Goal: Information Seeking & Learning: Learn about a topic

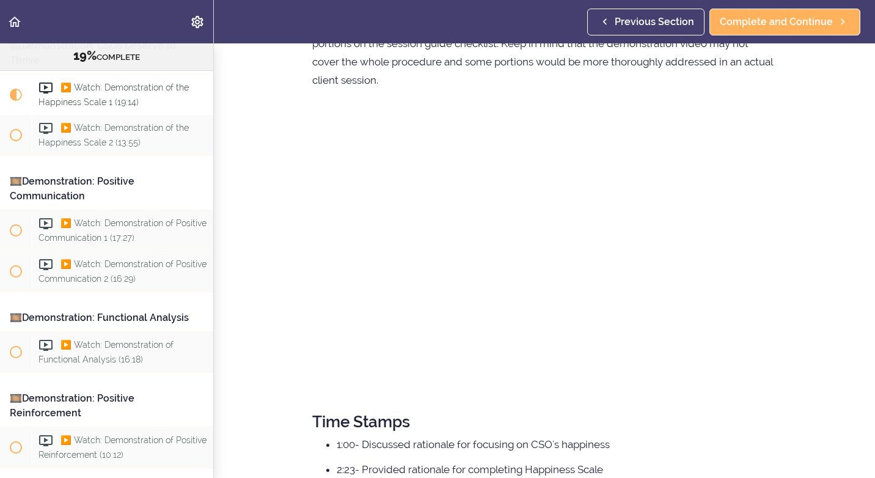
scroll to position [61, 0]
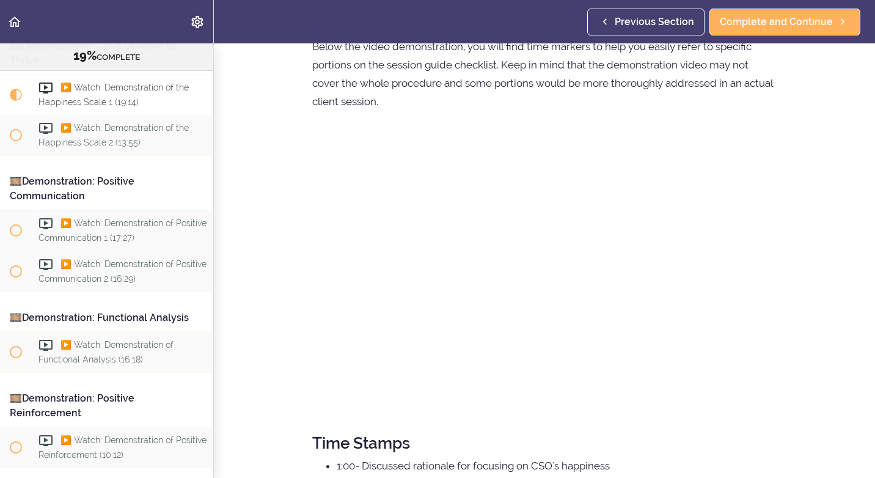
click at [806, 297] on section "Resource: CRAFT Clinician Demonstrations 19% COMPLETE 🎞️Demonstration: Skills f…" at bounding box center [437, 260] width 875 height 434
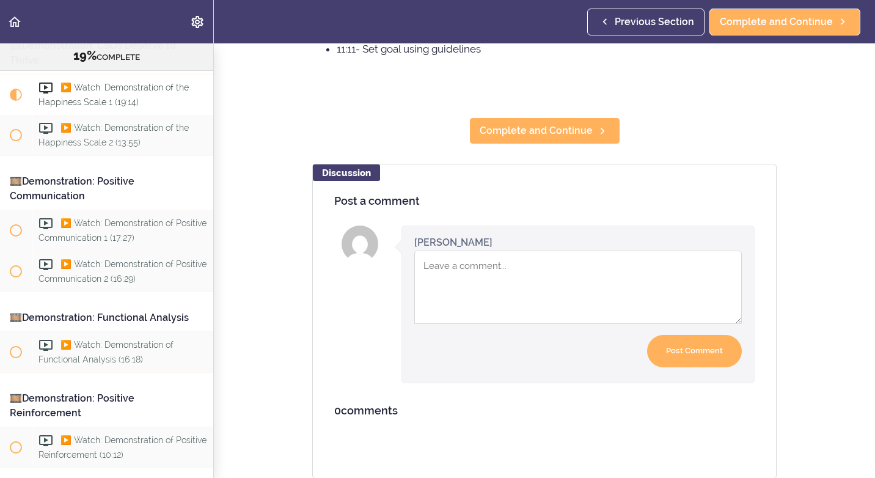
scroll to position [606, 0]
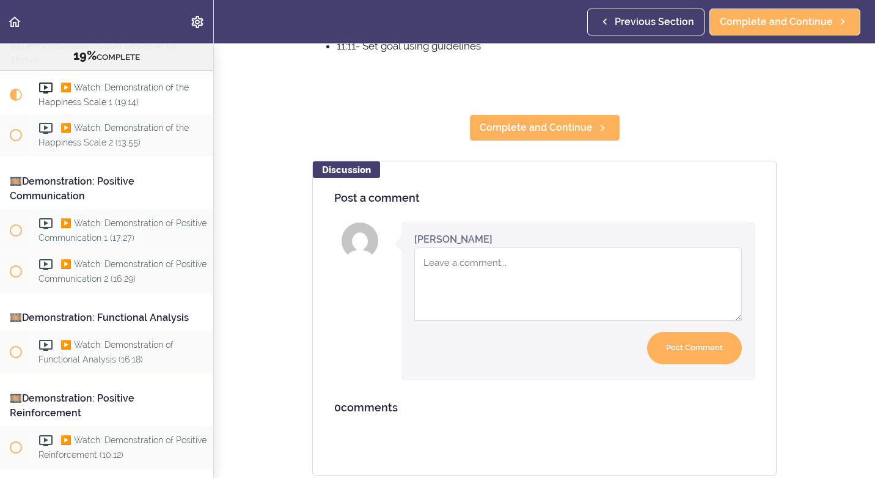
click at [445, 267] on textarea "Comment box" at bounding box center [577, 283] width 327 height 73
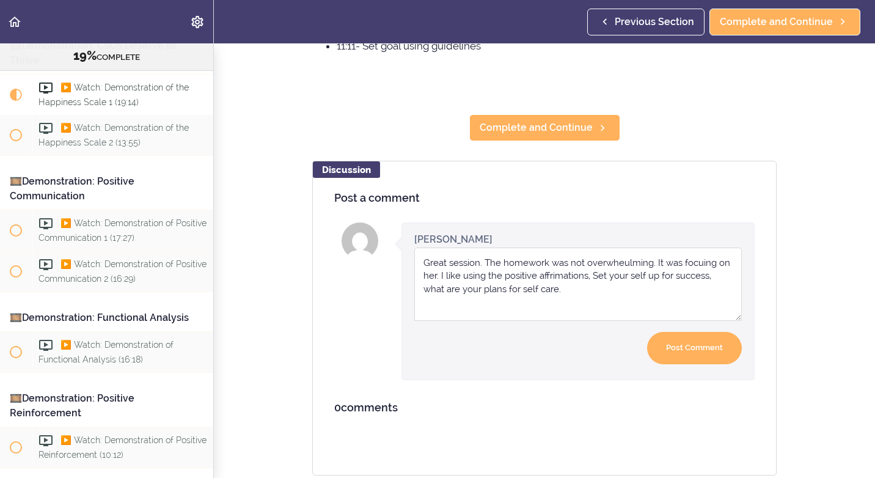
click at [434, 271] on textarea "Great session. The homework was not overwheulming. It was focuing on her. I lik…" at bounding box center [577, 283] width 327 height 73
click at [651, 290] on textarea "Great session. The homework was not overwhelming. It was focusing on [PERSON_NA…" at bounding box center [577, 283] width 327 height 73
click at [582, 296] on textarea "Great session. The homework was not overwhelming. It was focusing on [PERSON_NA…" at bounding box center [577, 283] width 327 height 73
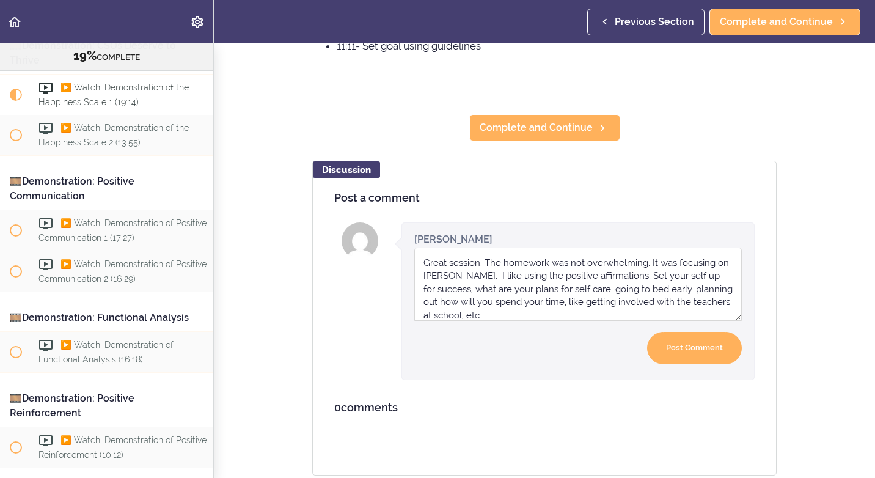
scroll to position [1, 0]
click at [583, 316] on textarea "Great session. The homework was not overwhelming. It was focusing on [PERSON_NA…" at bounding box center [577, 283] width 327 height 73
click at [585, 313] on textarea "Great session. The homework was not overwhelming. It was focusing on [PERSON_NA…" at bounding box center [577, 283] width 327 height 73
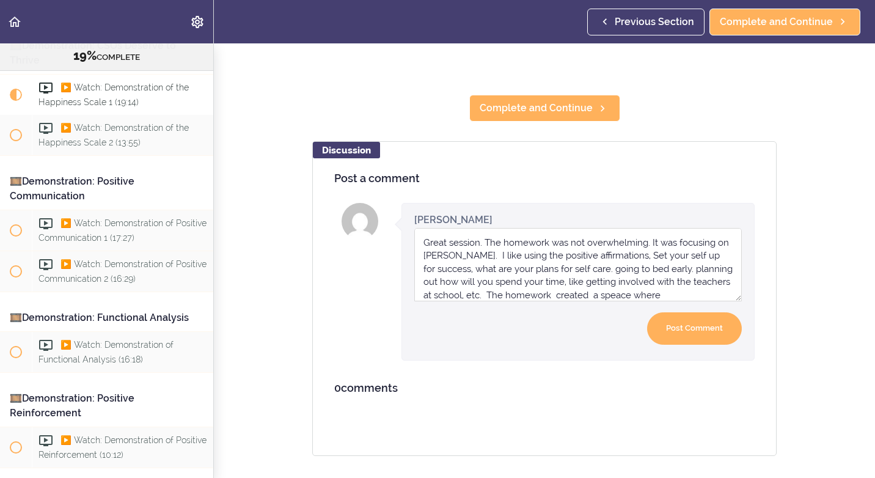
scroll to position [10, 0]
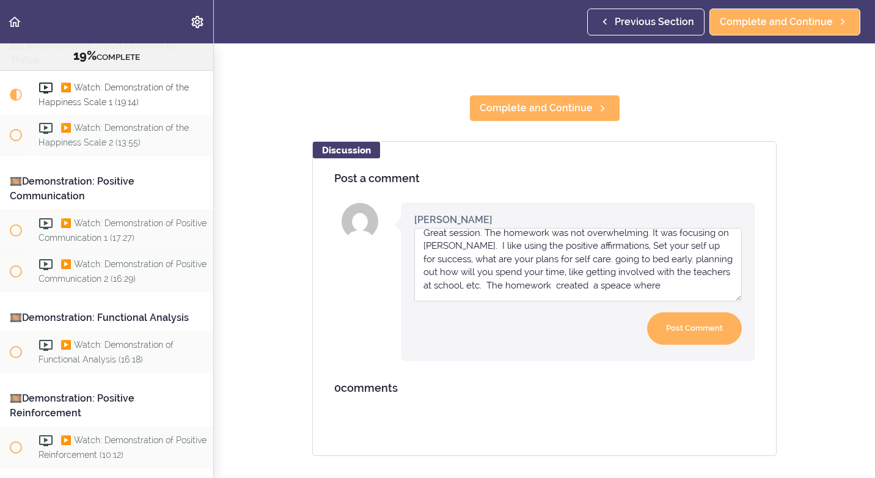
drag, startPoint x: 651, startPoint y: 277, endPoint x: 693, endPoint y: 257, distance: 46.2
click at [693, 257] on textarea "Great session. The homework was not overwhelming. It was focusing on [PERSON_NA…" at bounding box center [577, 264] width 327 height 73
click at [697, 274] on textarea "Great session. The homework was not overwhelming. It was focusing on [PERSON_NA…" at bounding box center [577, 264] width 327 height 73
click at [707, 275] on textarea "Great session. The homework was not overwhelming. It was focusing on [PERSON_NA…" at bounding box center [577, 264] width 327 height 73
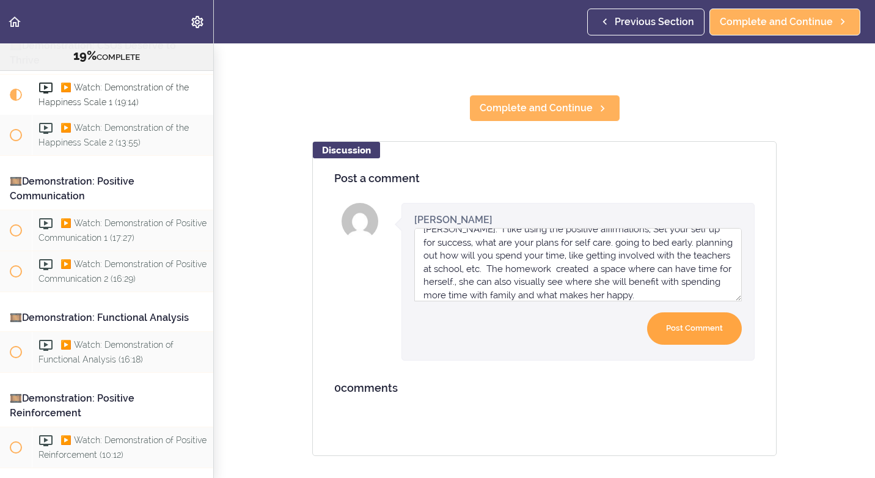
type textarea "Great session. The homework was not overwhelming. It was focusing on [PERSON_NA…"
click at [689, 324] on input "Post Comment" at bounding box center [694, 328] width 95 height 32
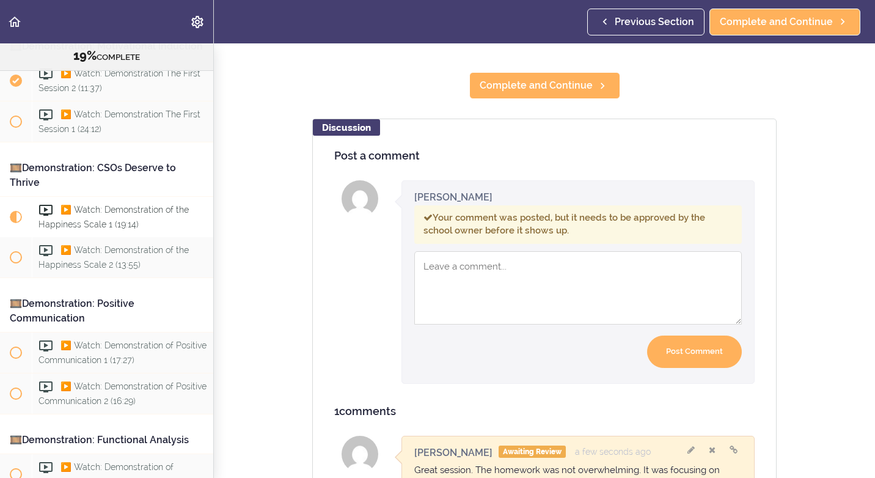
scroll to position [308, 0]
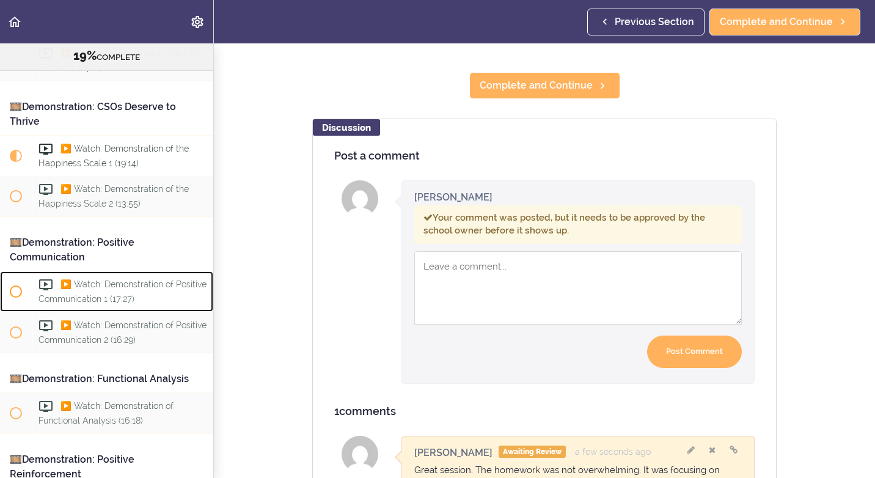
click at [98, 296] on span "▶️ Watch: Demonstration of Positive Communication 1 (17:27)" at bounding box center [122, 291] width 168 height 24
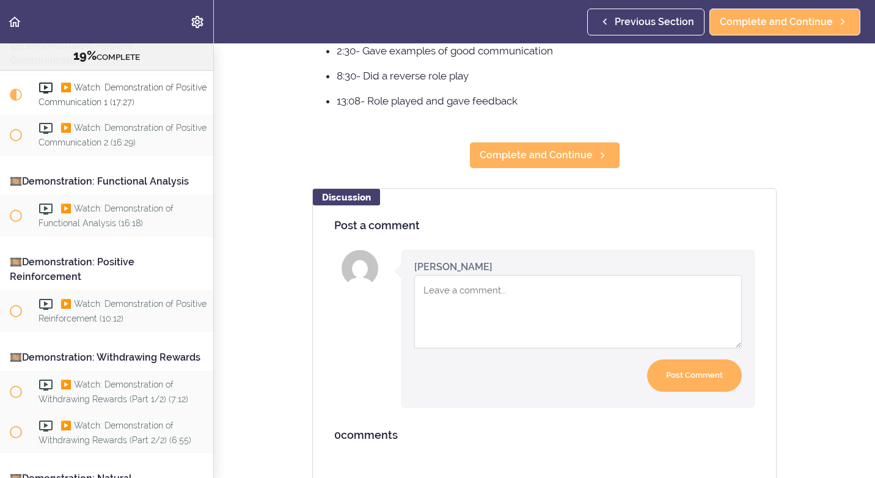
scroll to position [582, 0]
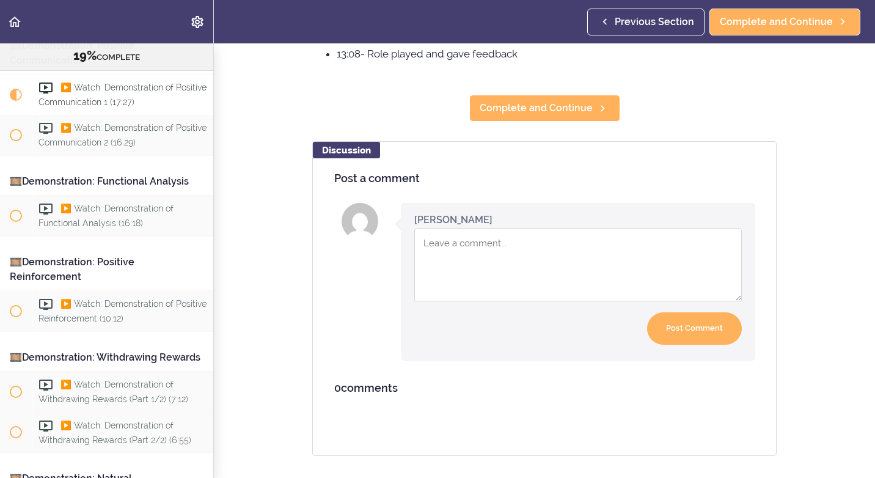
click at [478, 261] on textarea "Comment box" at bounding box center [577, 264] width 327 height 73
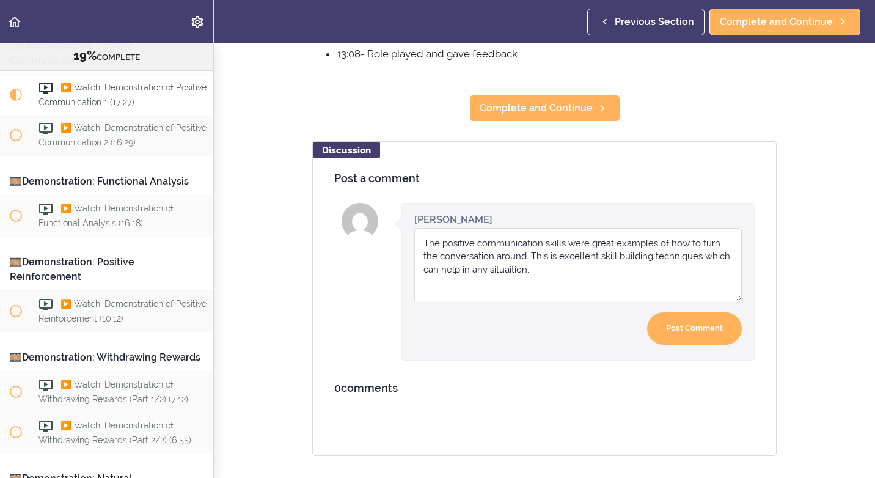
click at [610, 265] on textarea "The positive communication skills were great examples of how to turn the conver…" at bounding box center [577, 264] width 327 height 73
click at [552, 265] on textarea "The positive communication skills were great examples of how to turn the conver…" at bounding box center [577, 264] width 327 height 73
type textarea "The positive communication skills were great examples of how to turn the conver…"
click at [707, 321] on input "Post Comment" at bounding box center [694, 328] width 95 height 32
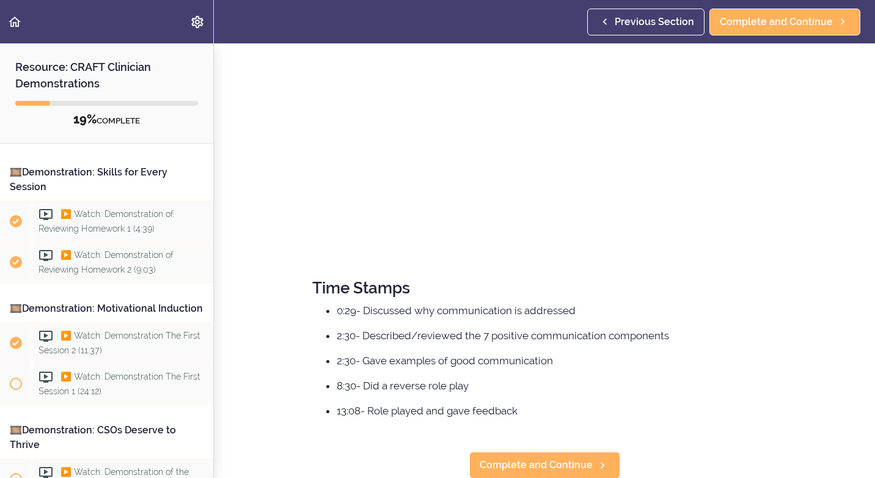
scroll to position [216, 0]
click at [767, 26] on span "Complete and Continue" at bounding box center [776, 22] width 113 height 15
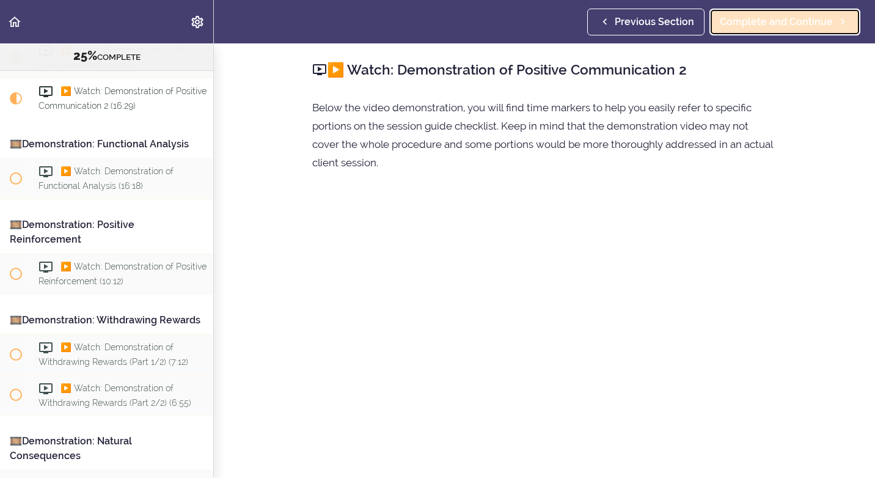
scroll to position [561, 0]
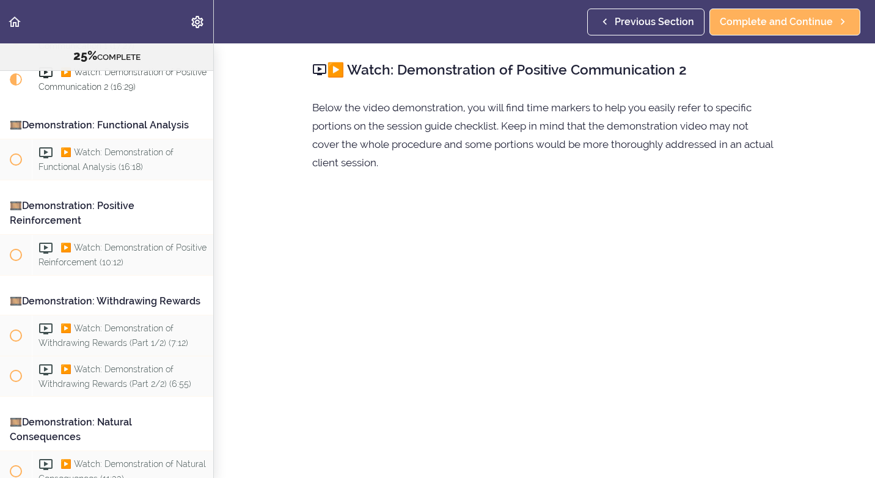
click at [847, 175] on section "Resource: CRAFT Clinician Demonstrations 25% COMPLETE 🎞️Demonstration: Skills f…" at bounding box center [437, 260] width 875 height 434
click at [14, 21] on icon "Back to course curriculum" at bounding box center [14, 22] width 15 height 15
